Goal: Navigation & Orientation: Find specific page/section

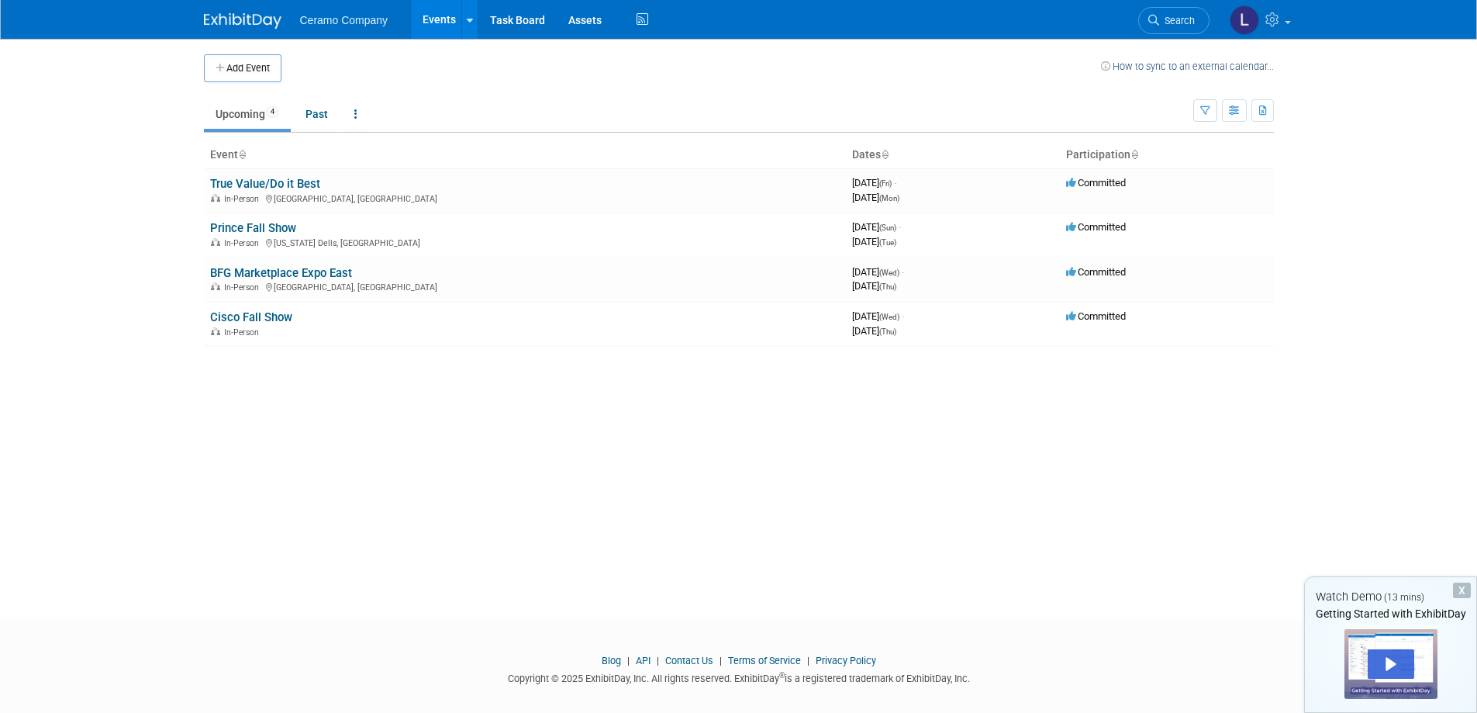
click at [773, 126] on ul "Upcoming 4 Past All Events 4 Past and Upcoming Grouped Annually Events grouped …" at bounding box center [698, 115] width 989 height 35
click at [335, 27] on ul "Ceramo Company Events Add Event Bulk Upload Events Shareable Event Boards Recen…" at bounding box center [476, 19] width 353 height 39
click at [479, 23] on link "Task Board" at bounding box center [517, 19] width 78 height 39
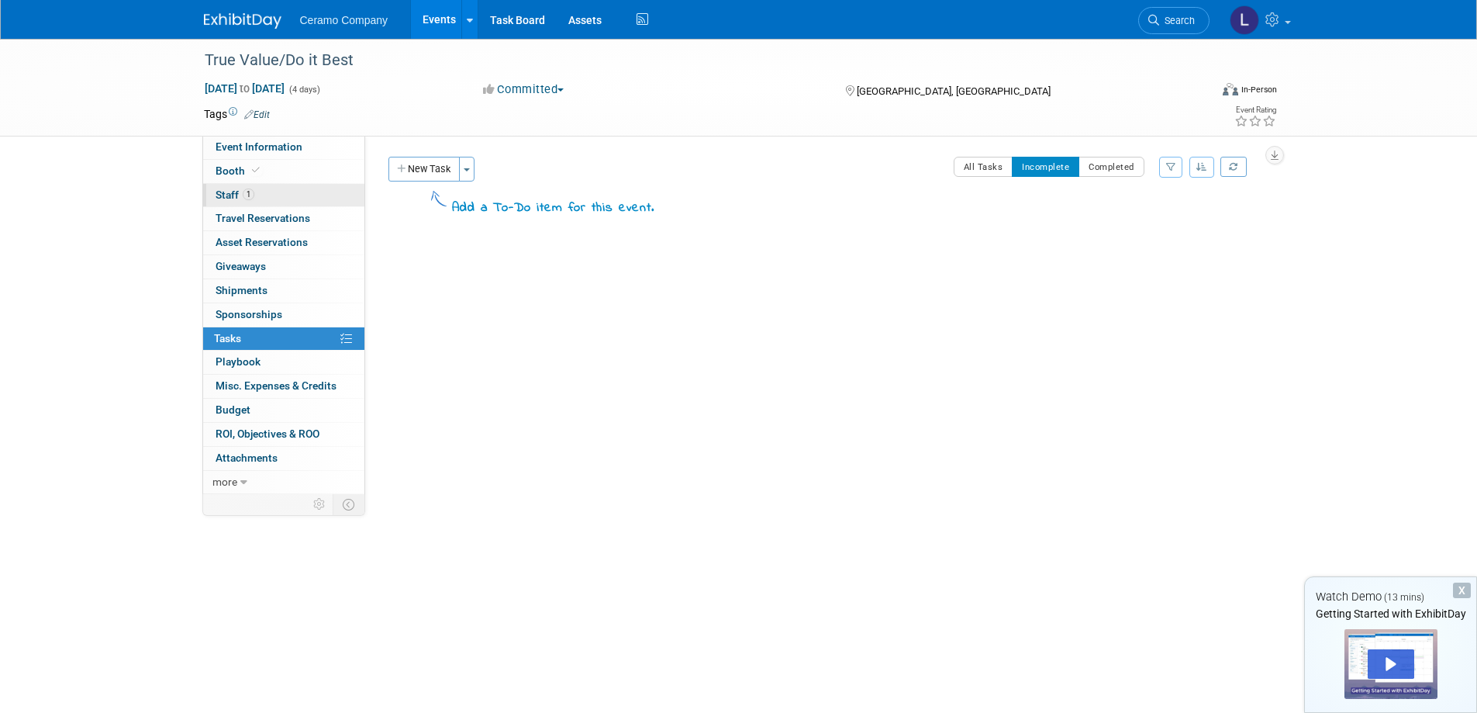
click at [278, 198] on link "1 Staff 1" at bounding box center [283, 195] width 161 height 23
click at [494, 217] on div "Booth Samples" at bounding box center [806, 215] width 710 height 26
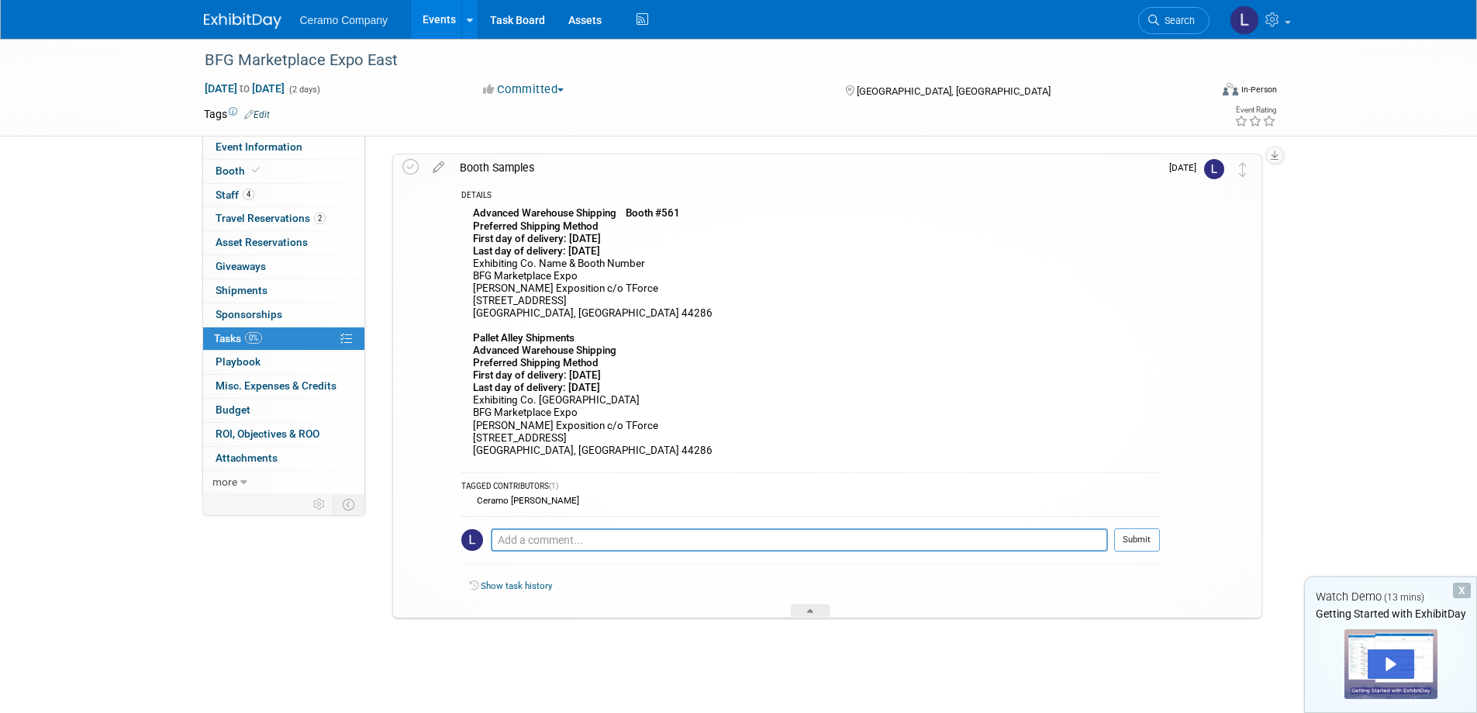
scroll to position [49, 0]
